Goal: Information Seeking & Learning: Learn about a topic

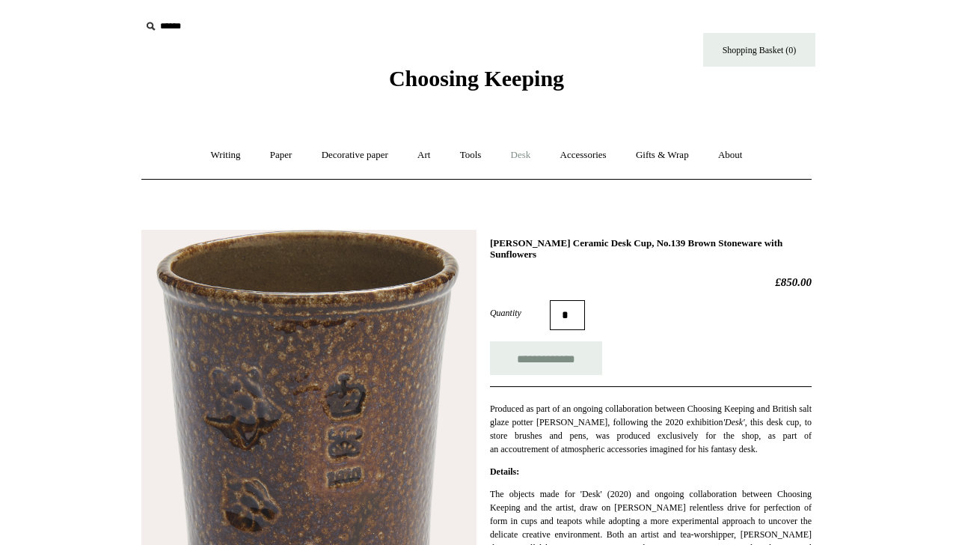
click at [537, 152] on link "Desk +" at bounding box center [521, 155] width 47 height 40
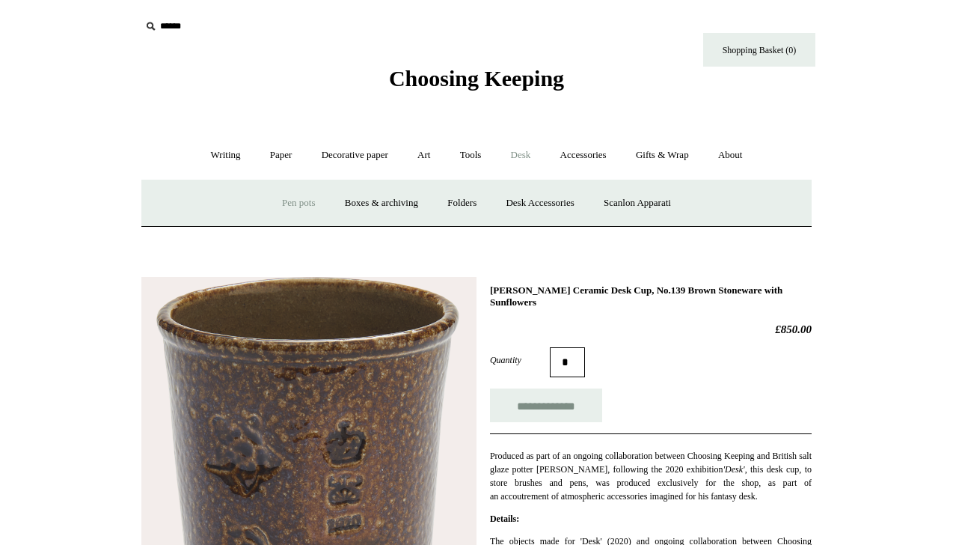
click at [305, 202] on link "Pen pots" at bounding box center [299, 203] width 60 height 40
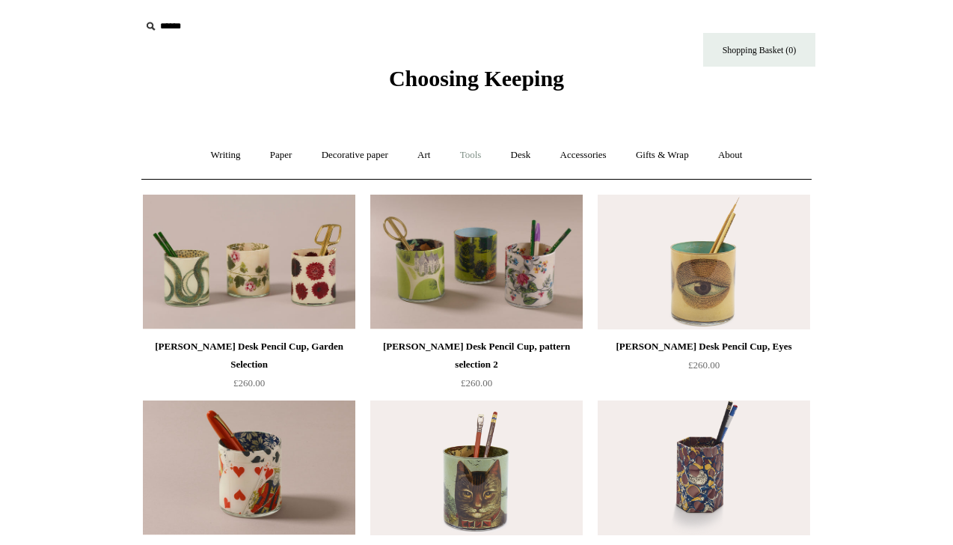
click at [480, 153] on link "Tools +" at bounding box center [471, 155] width 49 height 40
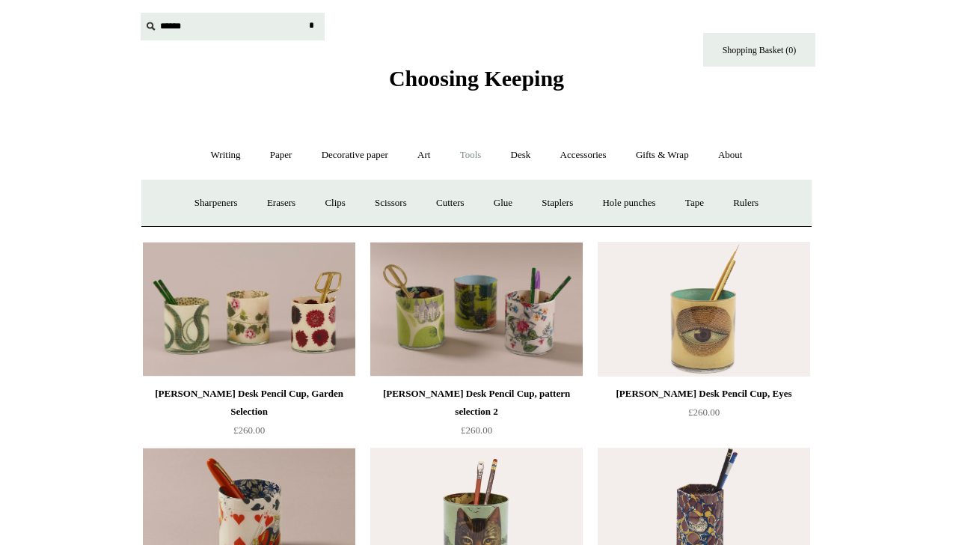
click at [157, 16] on input "text" at bounding box center [233, 27] width 184 height 28
click at [155, 21] on icon at bounding box center [150, 26] width 16 height 16
click at [169, 25] on input "text" at bounding box center [233, 27] width 184 height 28
type input "**********"
click at [304, 13] on input "*" at bounding box center [311, 26] width 15 height 26
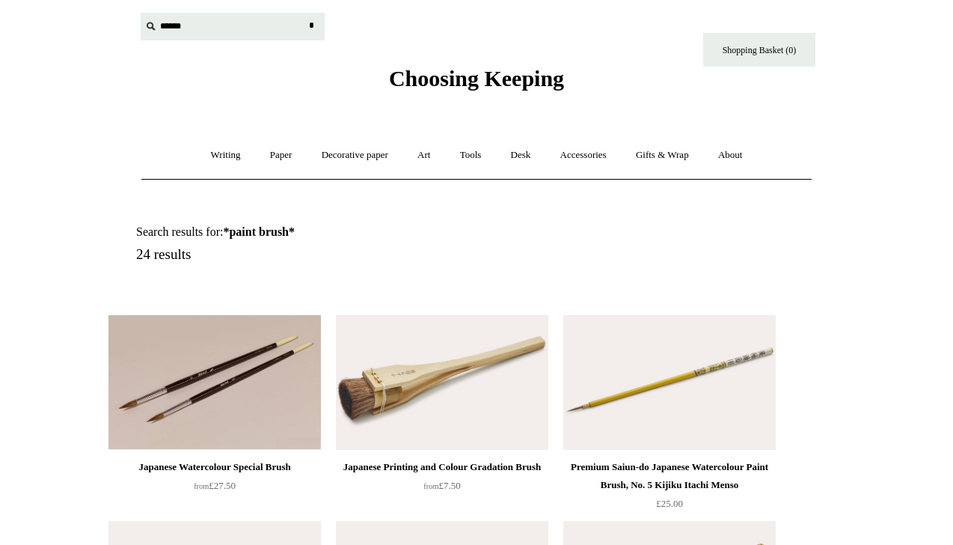
click at [174, 34] on input "text" at bounding box center [233, 27] width 184 height 28
type input "***"
click at [304, 13] on input "*" at bounding box center [311, 26] width 15 height 26
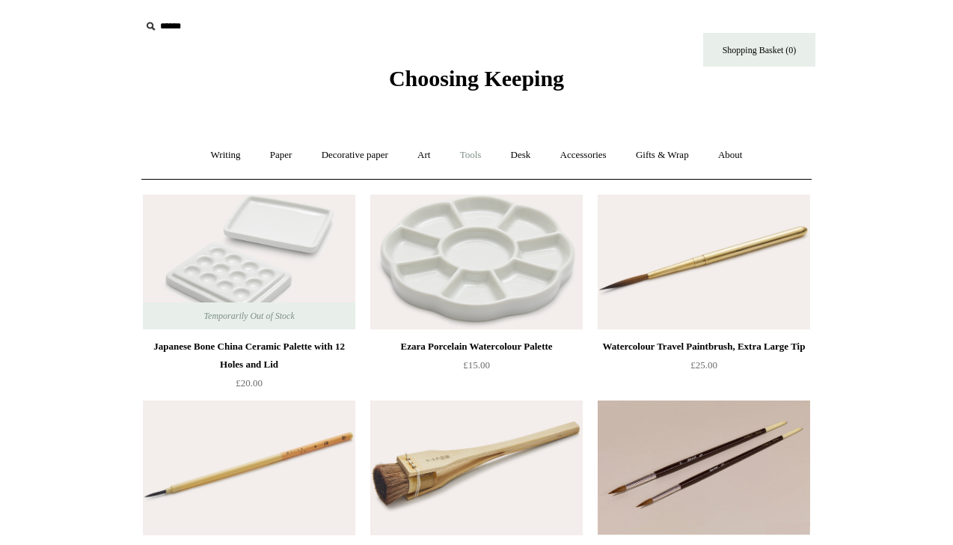
click at [474, 153] on link "Tools +" at bounding box center [471, 155] width 49 height 40
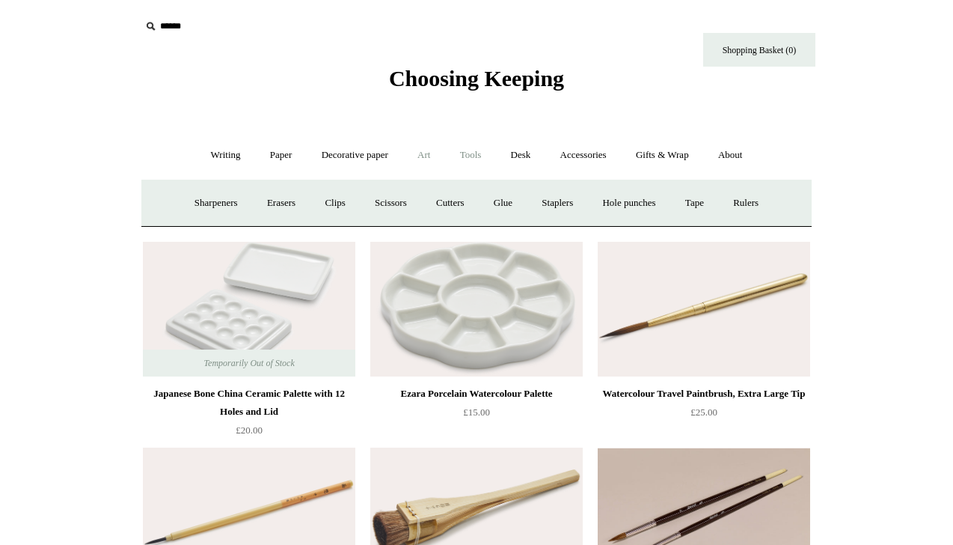
click at [427, 155] on link "Art +" at bounding box center [424, 155] width 40 height 40
click at [245, 204] on link "Watercolour & Paint" at bounding box center [203, 203] width 107 height 40
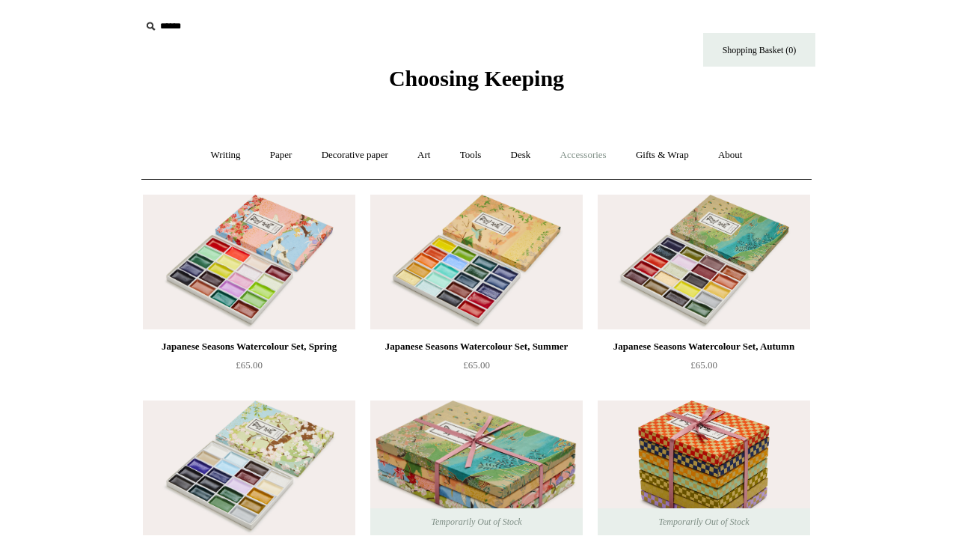
click at [611, 155] on link "Accessories +" at bounding box center [583, 155] width 73 height 40
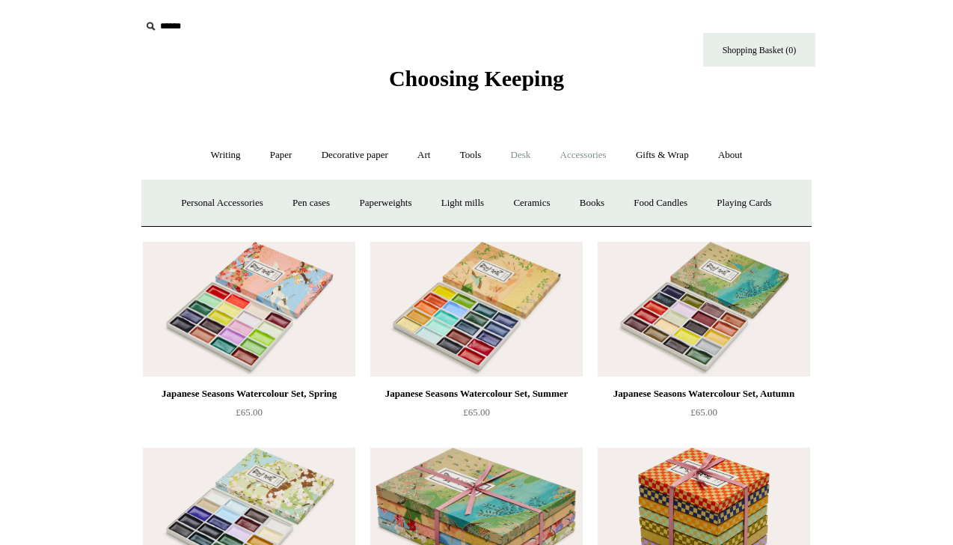
click at [530, 154] on link "Desk +" at bounding box center [521, 155] width 47 height 40
click at [382, 208] on link "Boxes & archiving" at bounding box center [381, 203] width 100 height 40
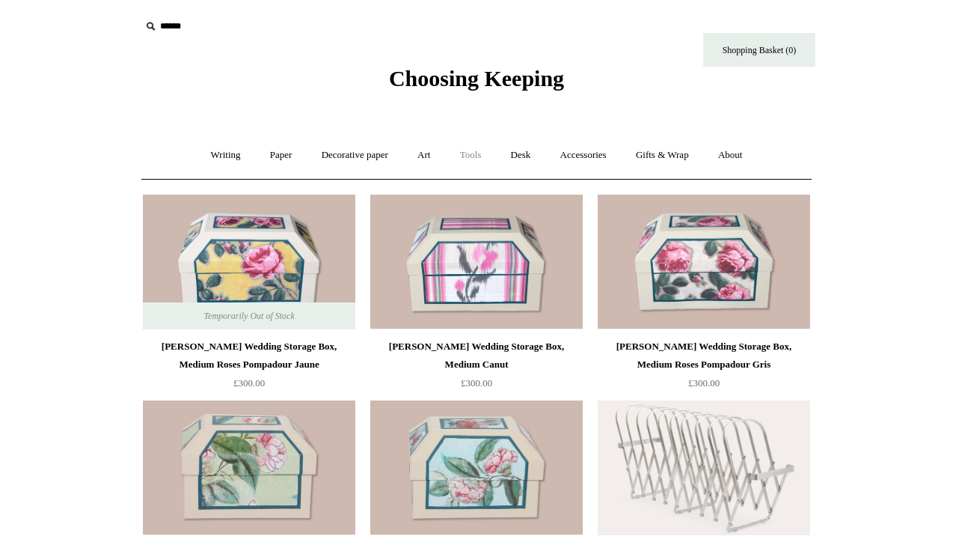
click at [474, 154] on link "Tools +" at bounding box center [471, 155] width 49 height 40
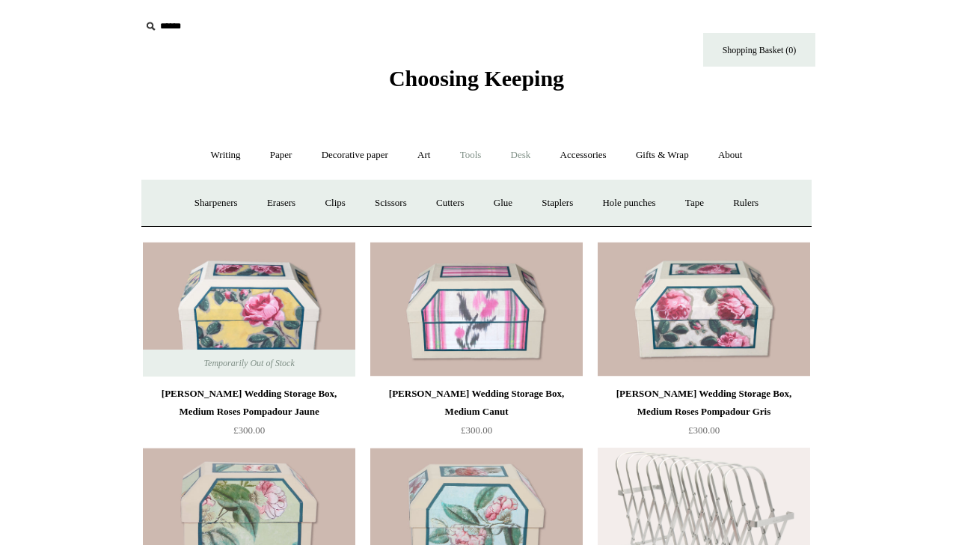
click at [513, 160] on link "Desk +" at bounding box center [521, 155] width 47 height 40
click at [531, 204] on link "Desk Accessories" at bounding box center [539, 203] width 95 height 40
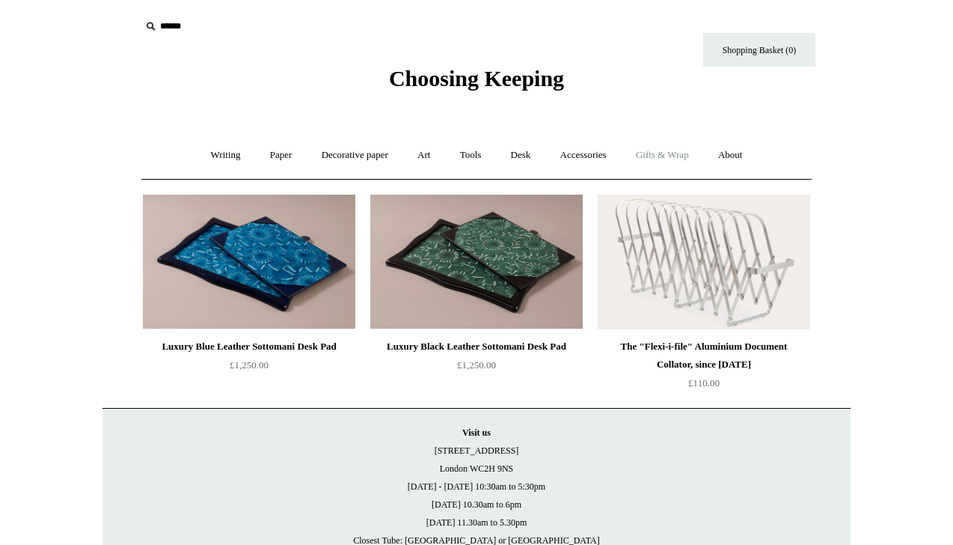
click at [682, 160] on link "Gifts & Wrap +" at bounding box center [663, 155] width 80 height 40
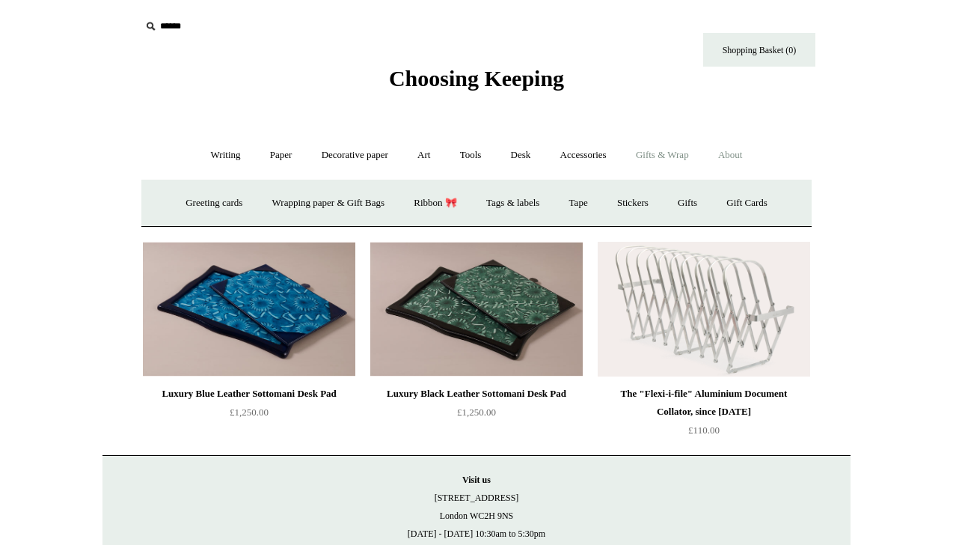
click at [743, 153] on link "About +" at bounding box center [731, 155] width 52 height 40
click at [465, 150] on link "Tools +" at bounding box center [471, 155] width 49 height 40
click at [465, 150] on link "Tools -" at bounding box center [471, 155] width 49 height 40
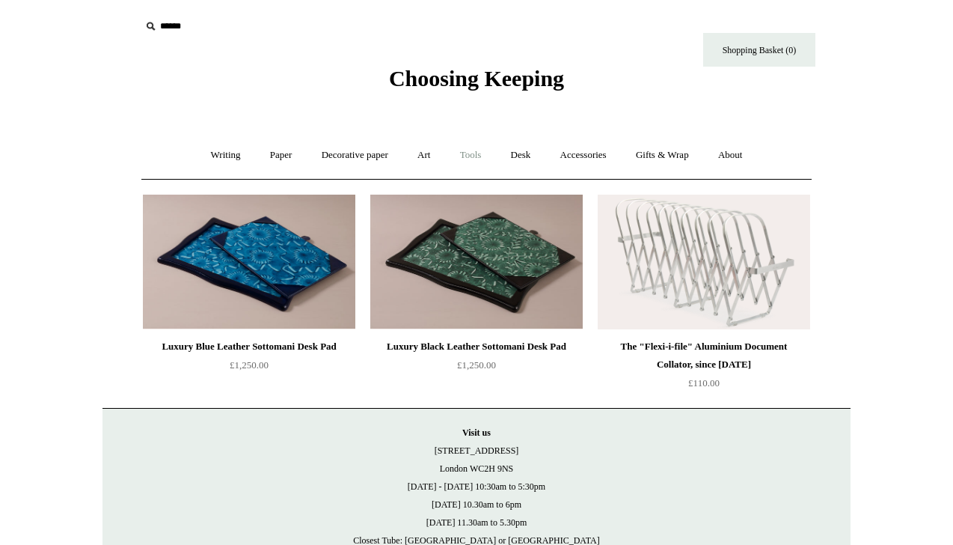
click at [465, 150] on link "Tools +" at bounding box center [471, 155] width 49 height 40
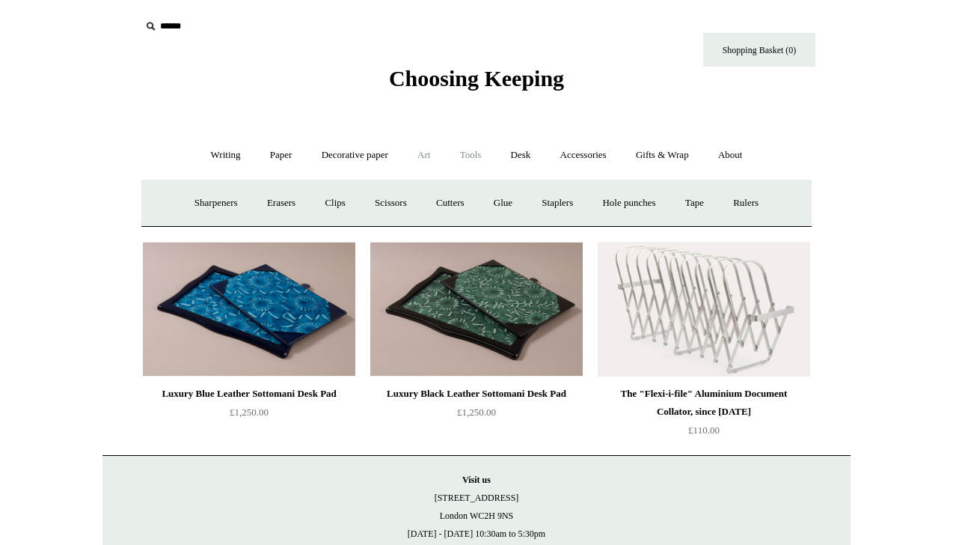
click at [424, 156] on link "Art +" at bounding box center [424, 155] width 40 height 40
click at [329, 210] on link "Brushes & palettes" at bounding box center [310, 203] width 100 height 40
